Goal: Task Accomplishment & Management: Manage account settings

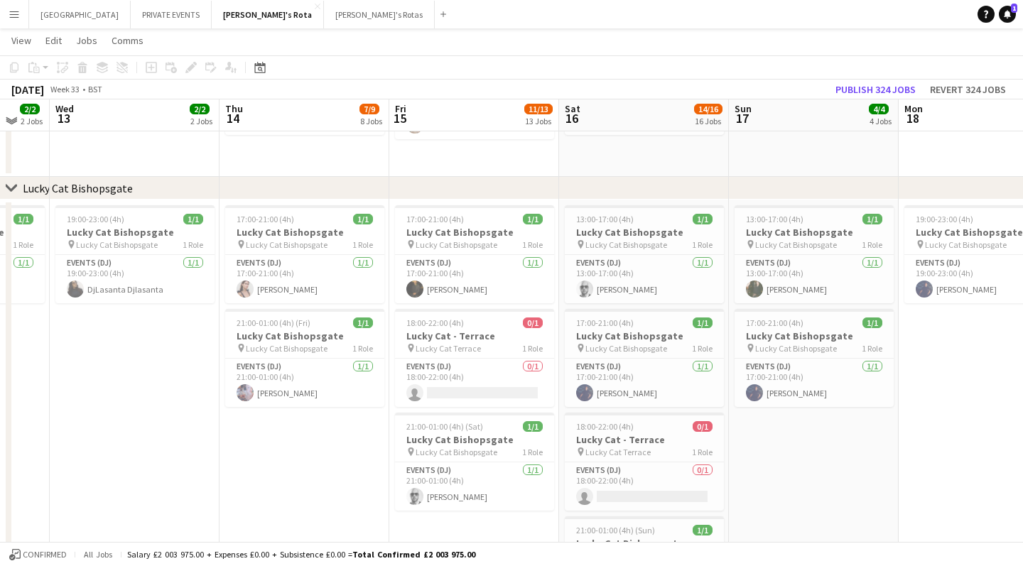
scroll to position [829, 0]
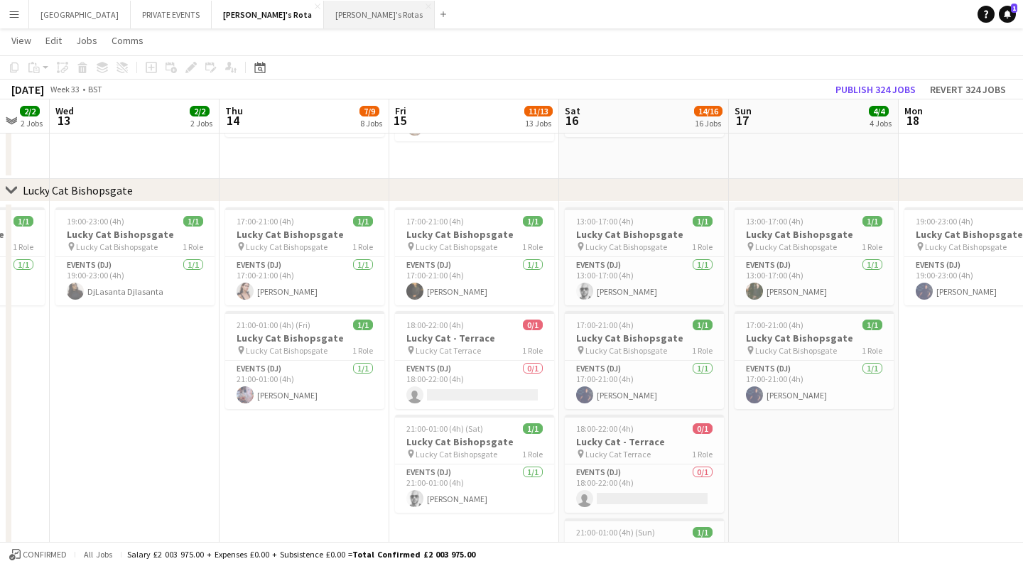
click at [324, 21] on button "[PERSON_NAME]'s Rotas Close" at bounding box center [379, 15] width 111 height 28
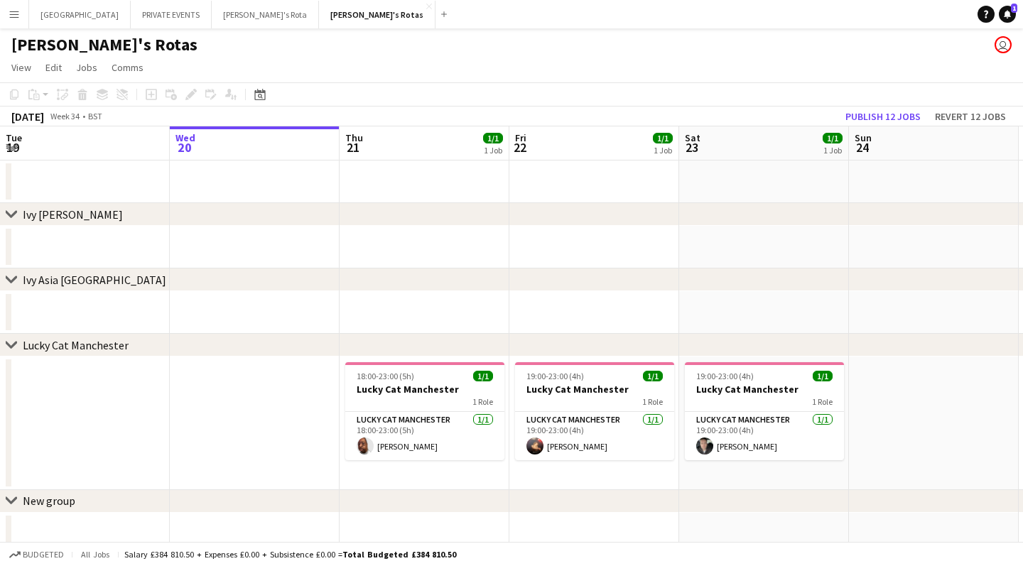
scroll to position [1, 0]
click at [310, 434] on app-date-cell at bounding box center [255, 423] width 170 height 134
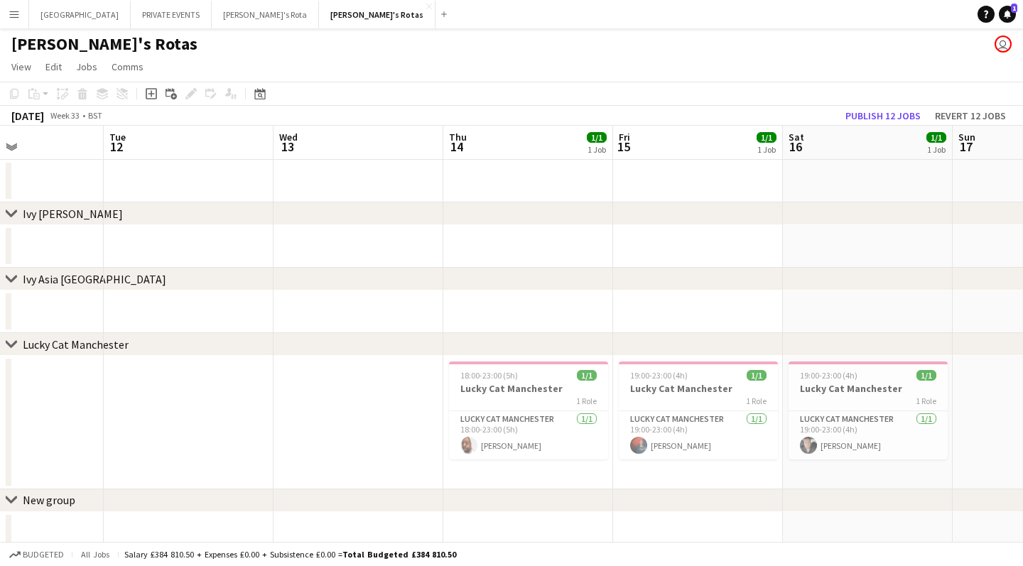
scroll to position [0, 405]
click at [62, 13] on button "MIAMI Close" at bounding box center [80, 15] width 102 height 28
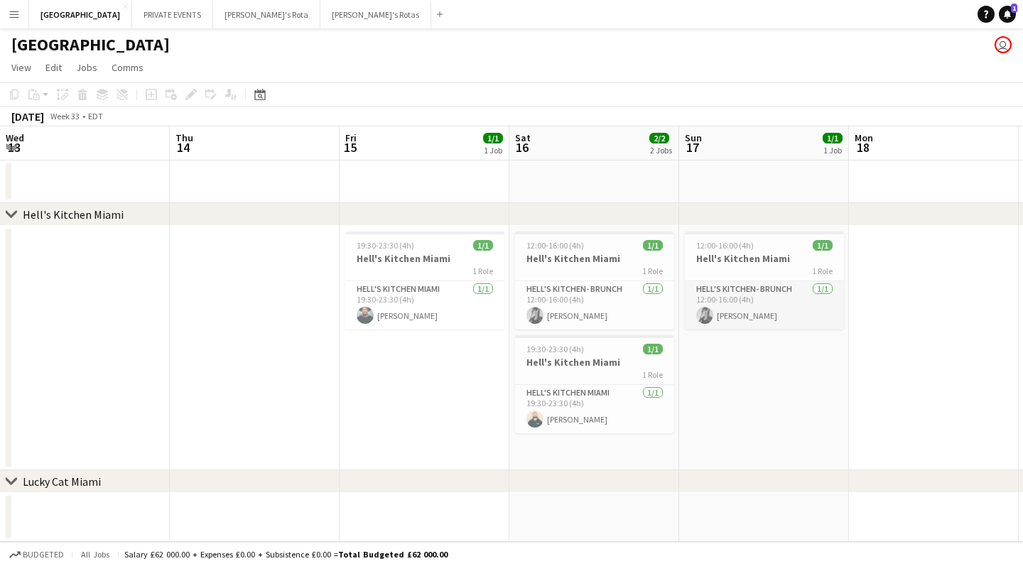
scroll to position [0, 511]
click at [213, 13] on button "[PERSON_NAME]'s Rota Close" at bounding box center [266, 15] width 107 height 28
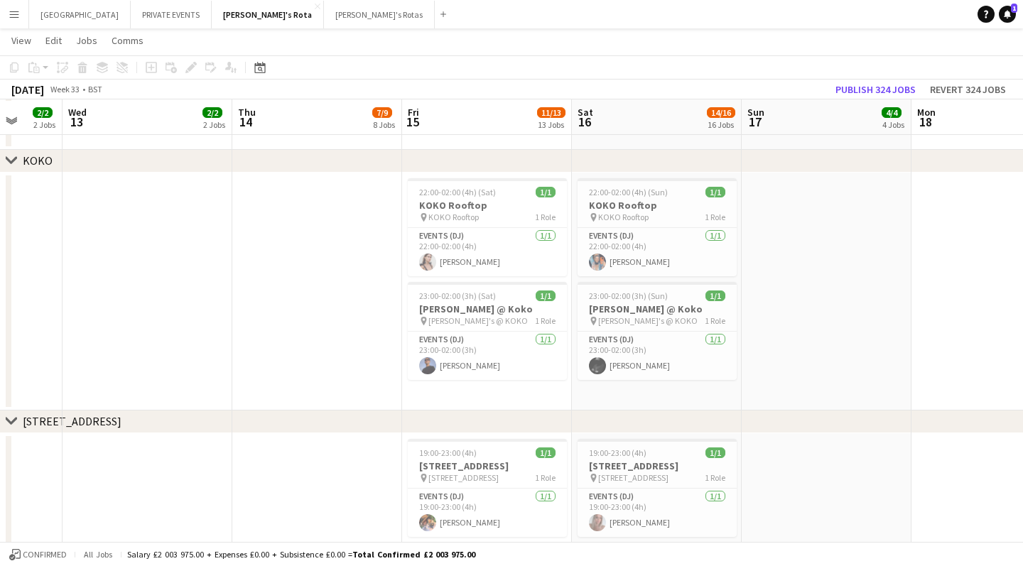
scroll to position [1811, 0]
click at [499, 316] on div "pin [PERSON_NAME]'s @ KOKO 1 Role" at bounding box center [487, 319] width 159 height 11
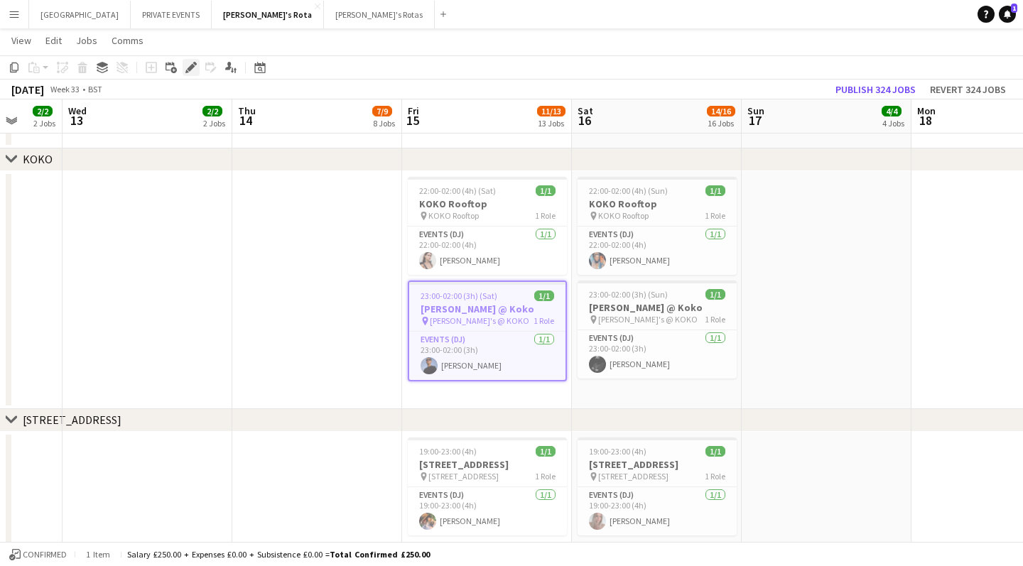
click at [191, 67] on icon at bounding box center [191, 68] width 8 height 8
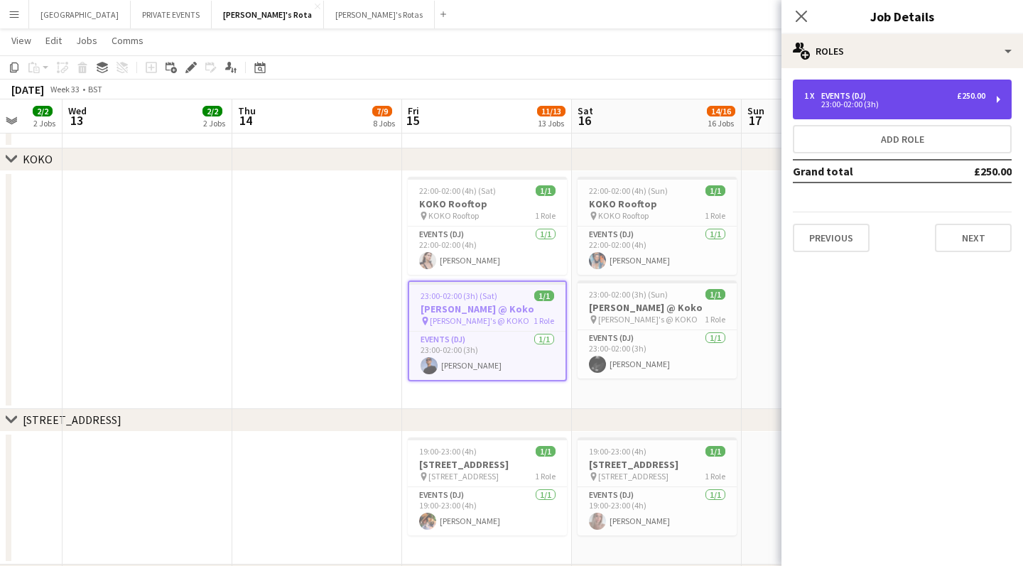
click at [596, 102] on div "23:00-02:00 (3h)" at bounding box center [894, 104] width 181 height 7
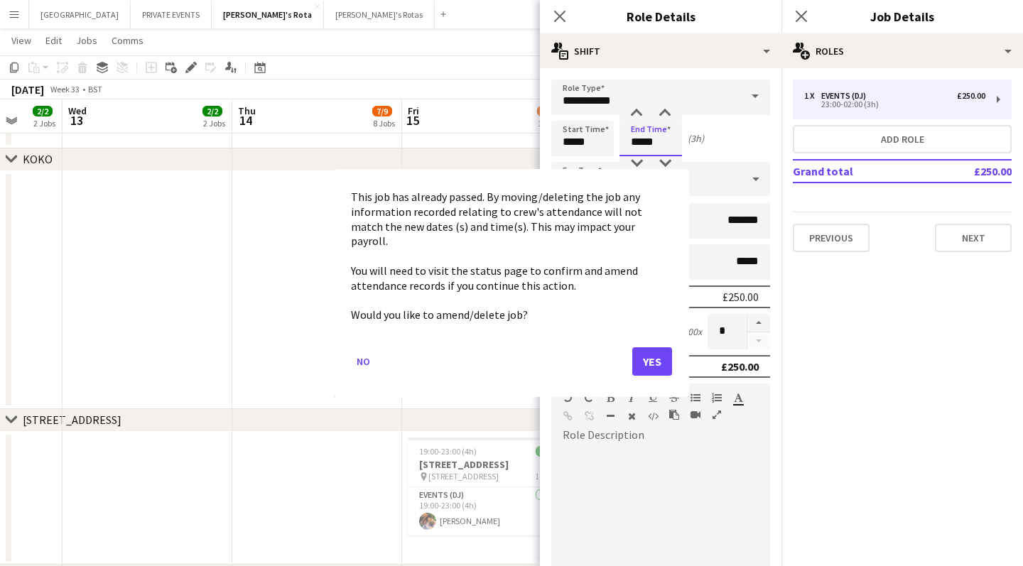
click at [596, 141] on body "Menu Boards Boards Boards All jobs Status Workforce Workforce My Workforce Recr…" at bounding box center [511, 143] width 1023 height 3908
click at [367, 350] on button "No" at bounding box center [363, 361] width 25 height 23
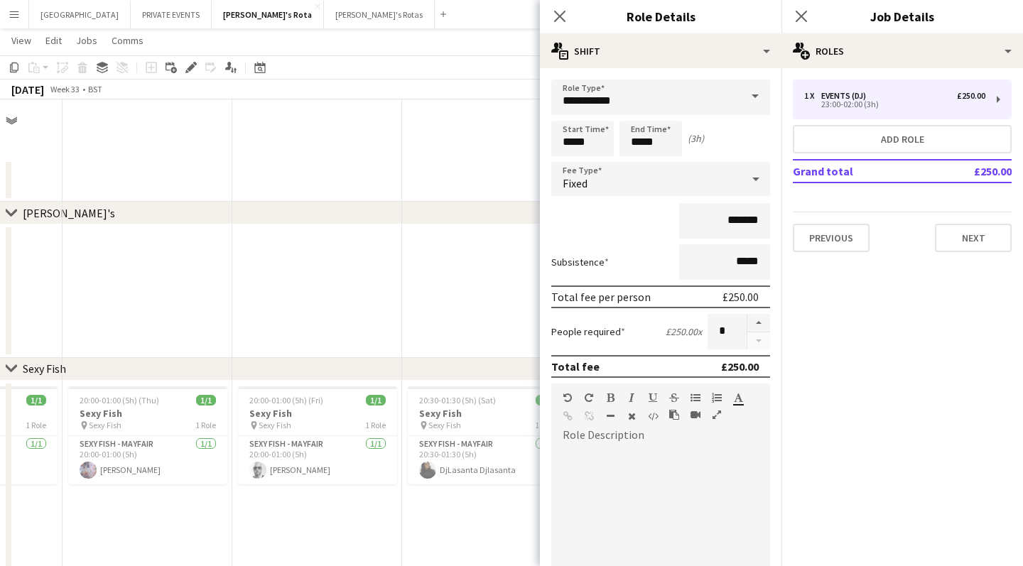
scroll to position [1811, 0]
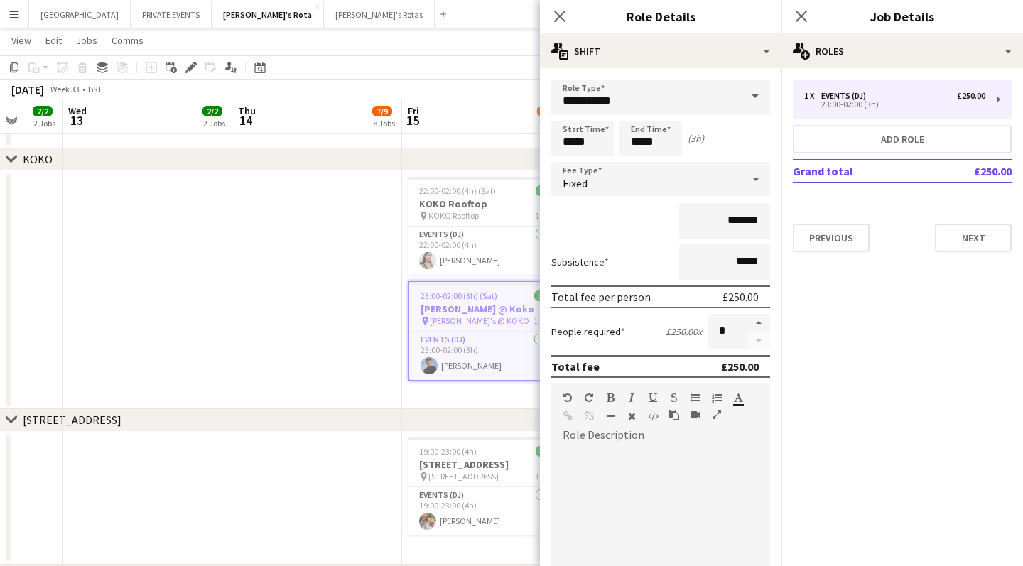
click at [267, 328] on app-date-cell at bounding box center [317, 290] width 170 height 238
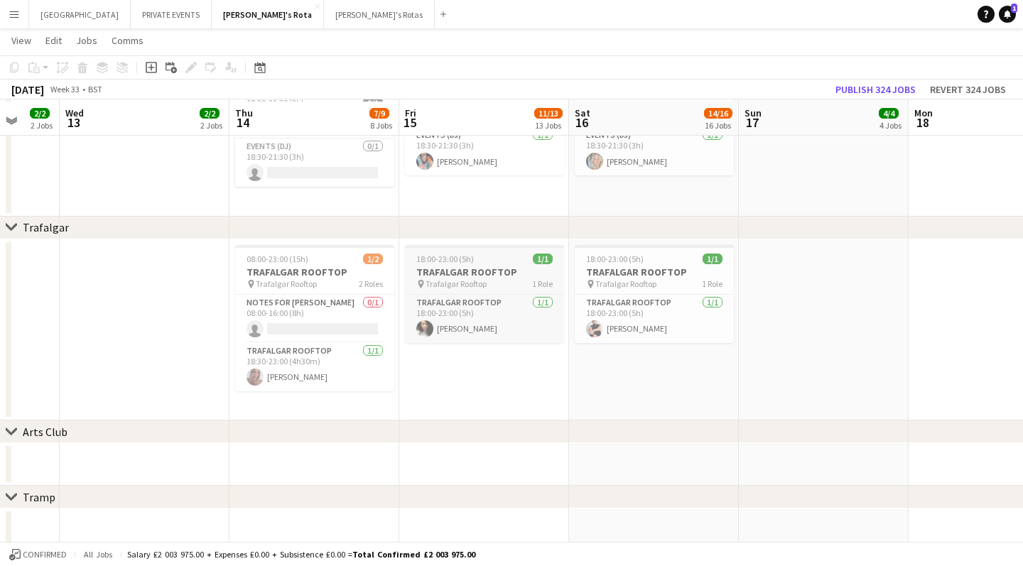
scroll to position [2329, 0]
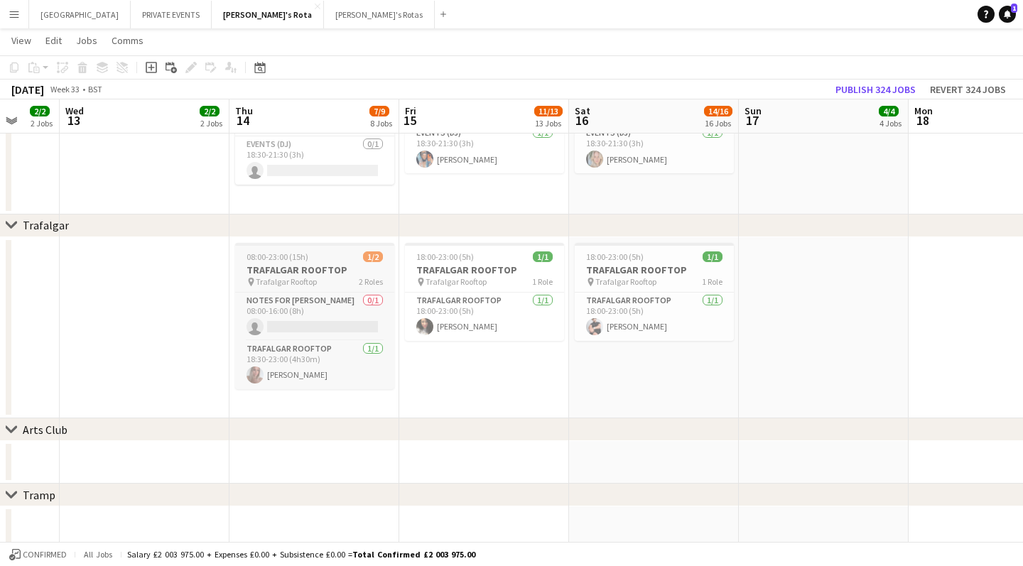
click at [296, 268] on h3 "TRAFALGAR ROOFTOP" at bounding box center [314, 270] width 159 height 13
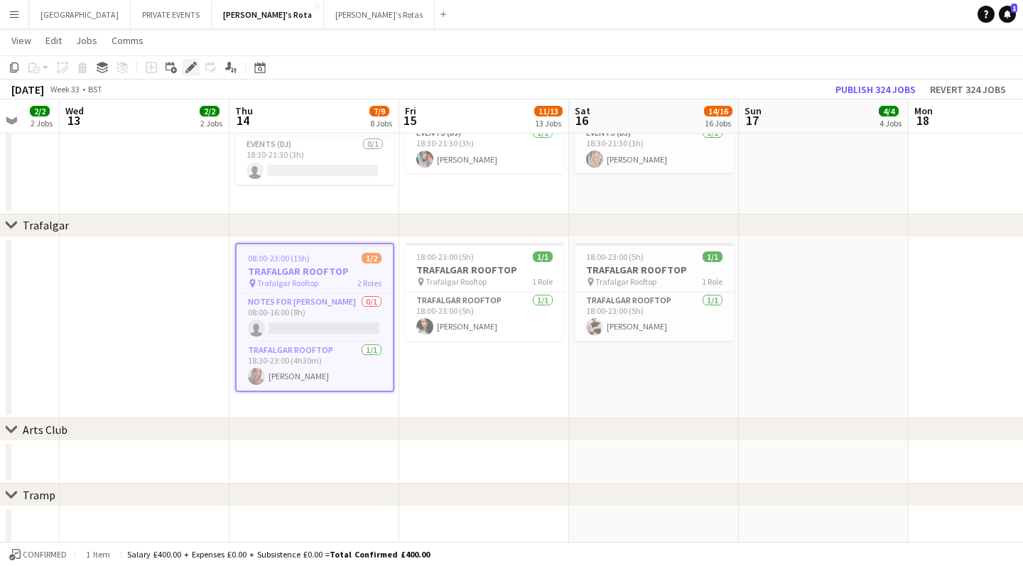
click at [194, 67] on icon at bounding box center [191, 68] width 8 height 8
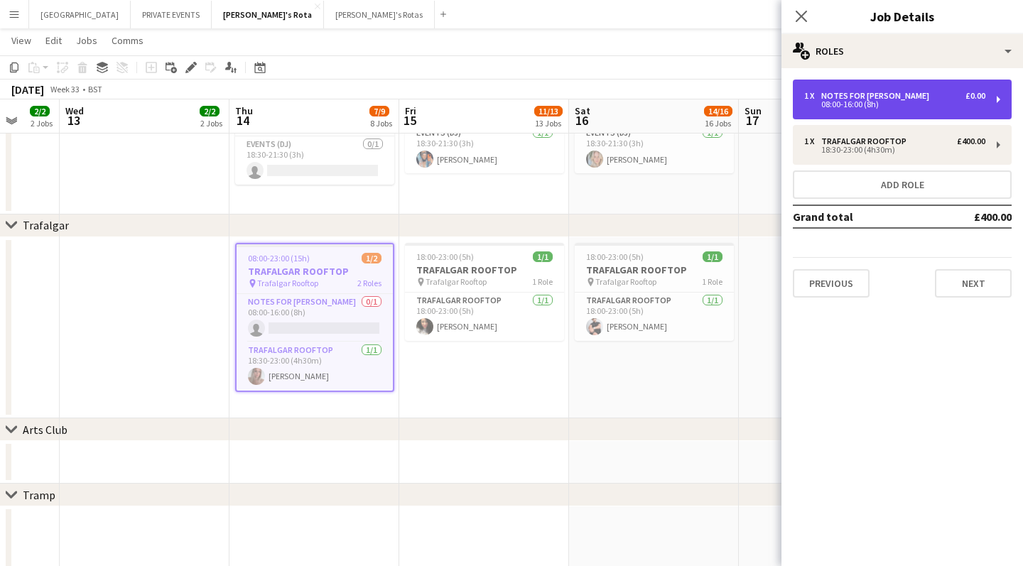
click at [596, 104] on div "08:00-16:00 (8h)" at bounding box center [894, 104] width 181 height 7
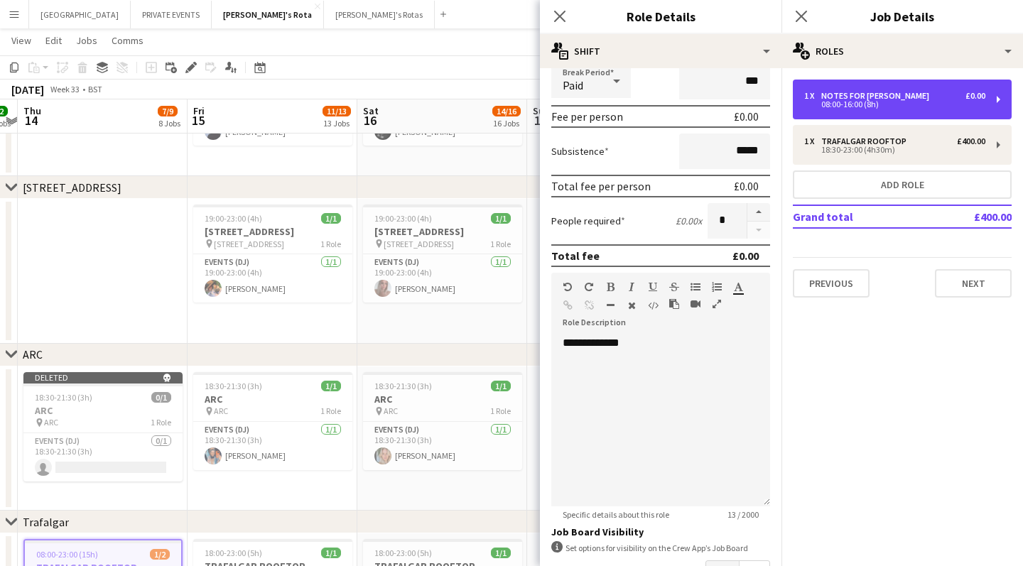
scroll to position [0, 325]
